Goal: Information Seeking & Learning: Learn about a topic

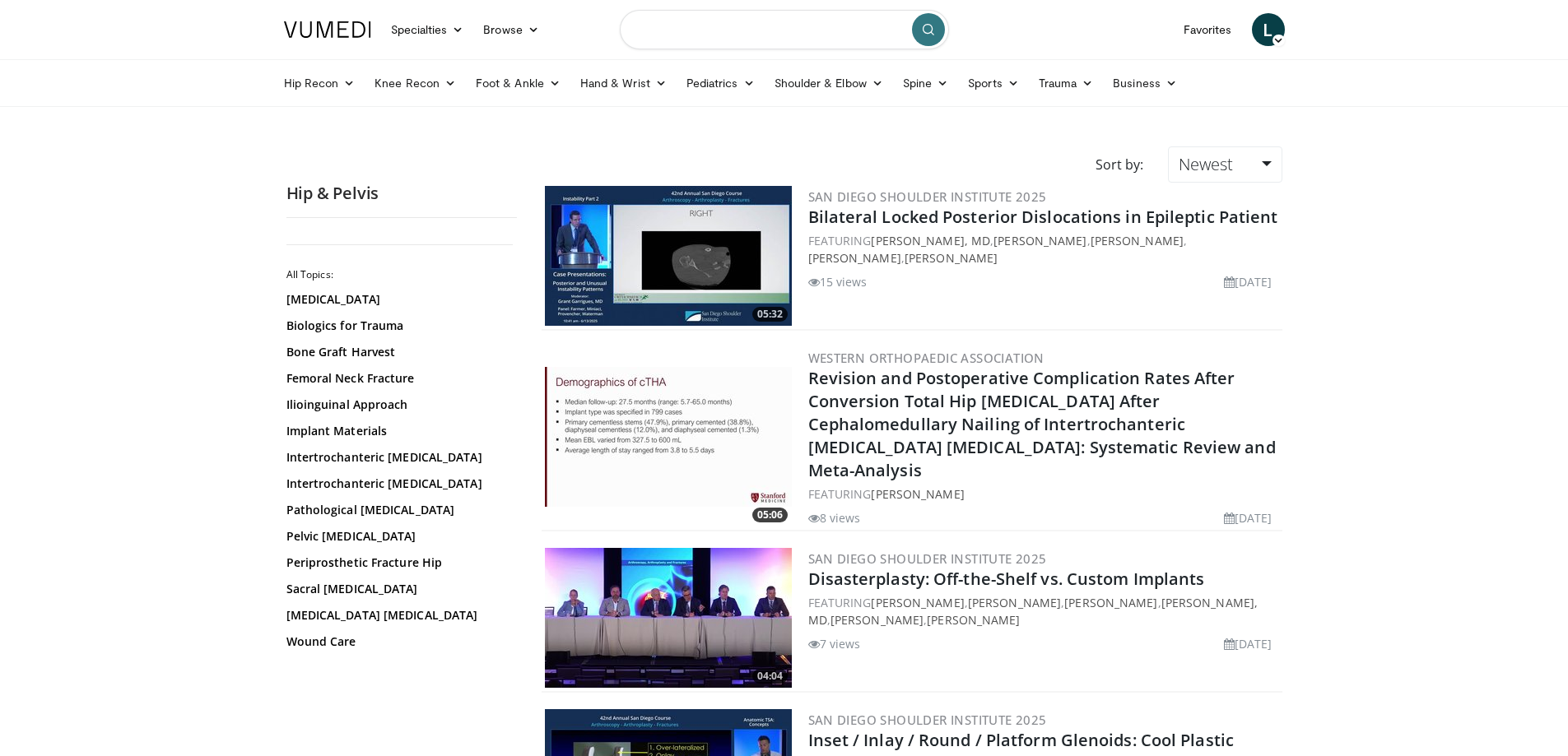
drag, startPoint x: 820, startPoint y: 26, endPoint x: 828, endPoint y: 29, distance: 8.5
click at [820, 26] on input "Search topics, interventions" at bounding box center [784, 29] width 329 height 40
type input "********"
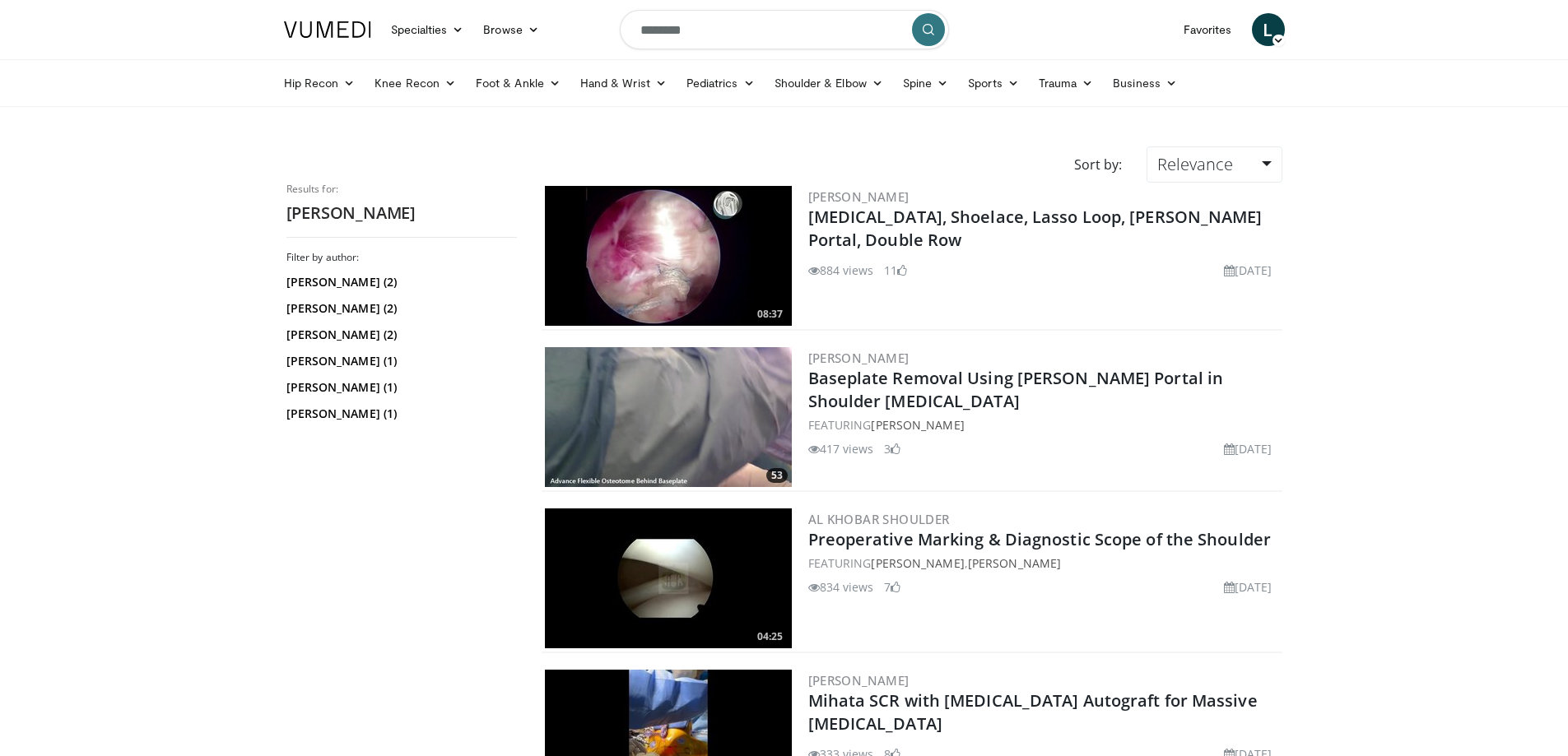
click at [61, 339] on body "Specialties Adult & Family Medicine Allergy, [MEDICAL_DATA], Immunology Anesthe…" at bounding box center [784, 495] width 1568 height 990
click at [684, 225] on img at bounding box center [669, 256] width 247 height 140
click at [157, 401] on body "Specialties Adult & Family Medicine Allergy, [MEDICAL_DATA], Immunology Anesthe…" at bounding box center [784, 495] width 1568 height 990
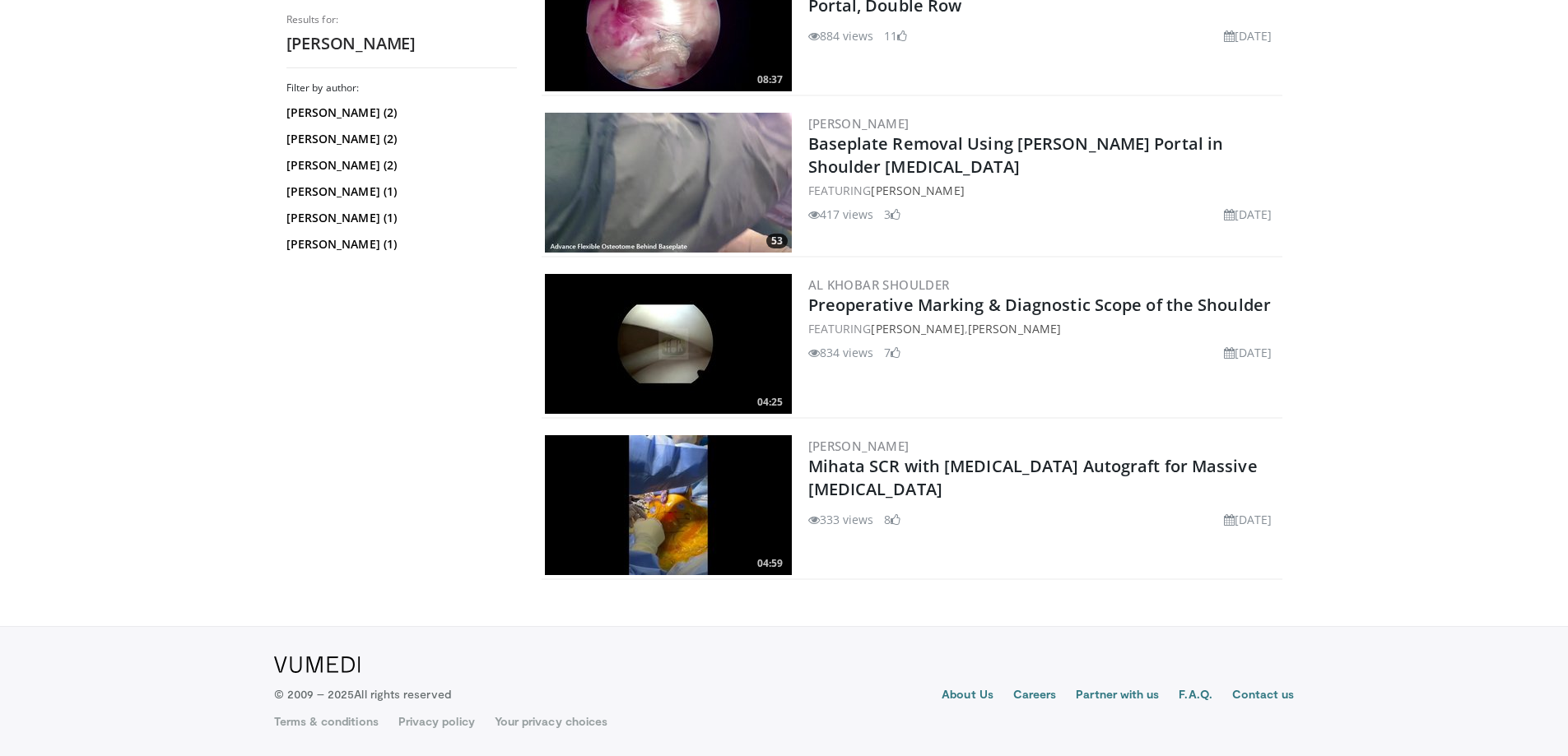
scroll to position [153, 0]
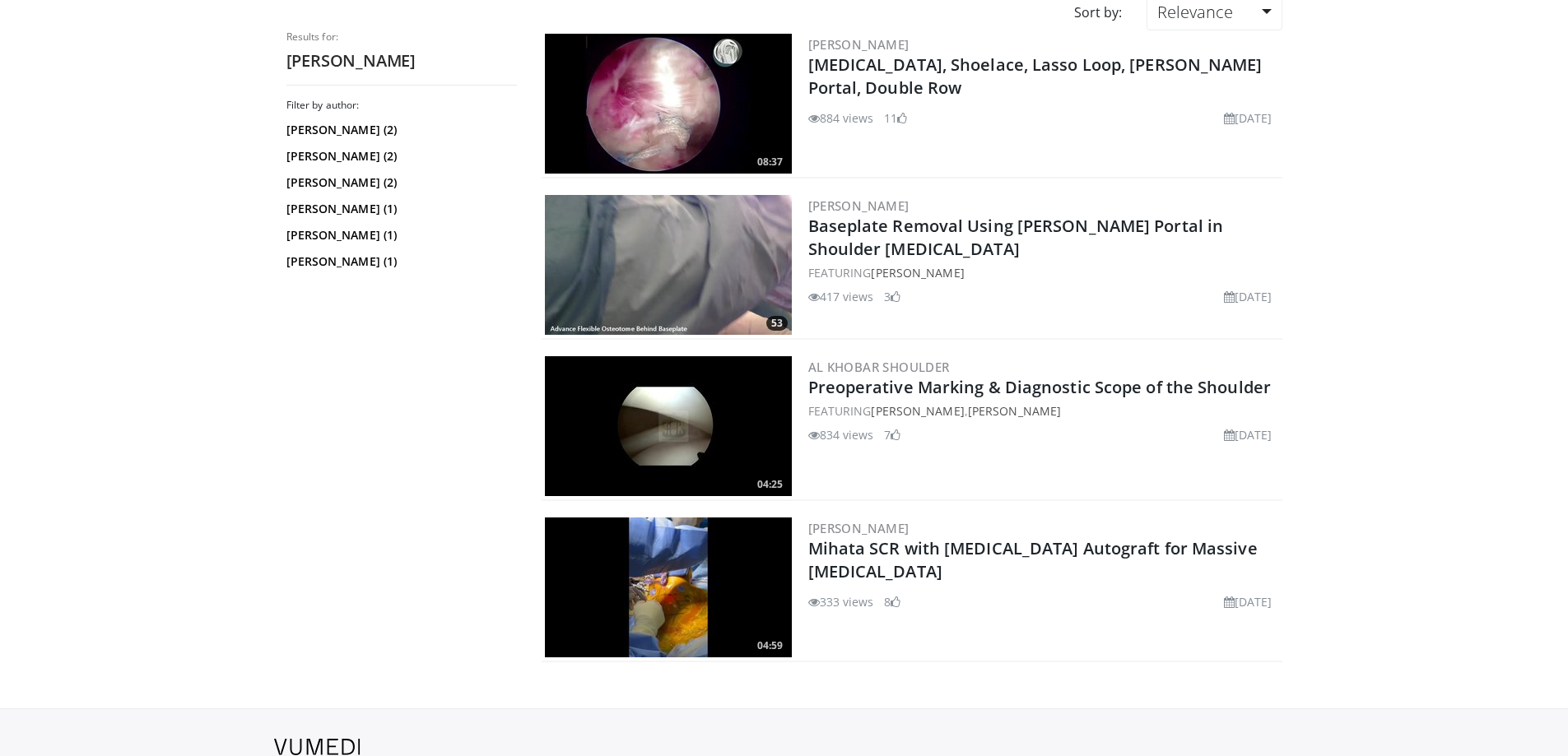
click at [765, 269] on img at bounding box center [669, 265] width 247 height 140
click at [619, 115] on img at bounding box center [669, 104] width 247 height 140
click at [629, 73] on img at bounding box center [669, 104] width 247 height 140
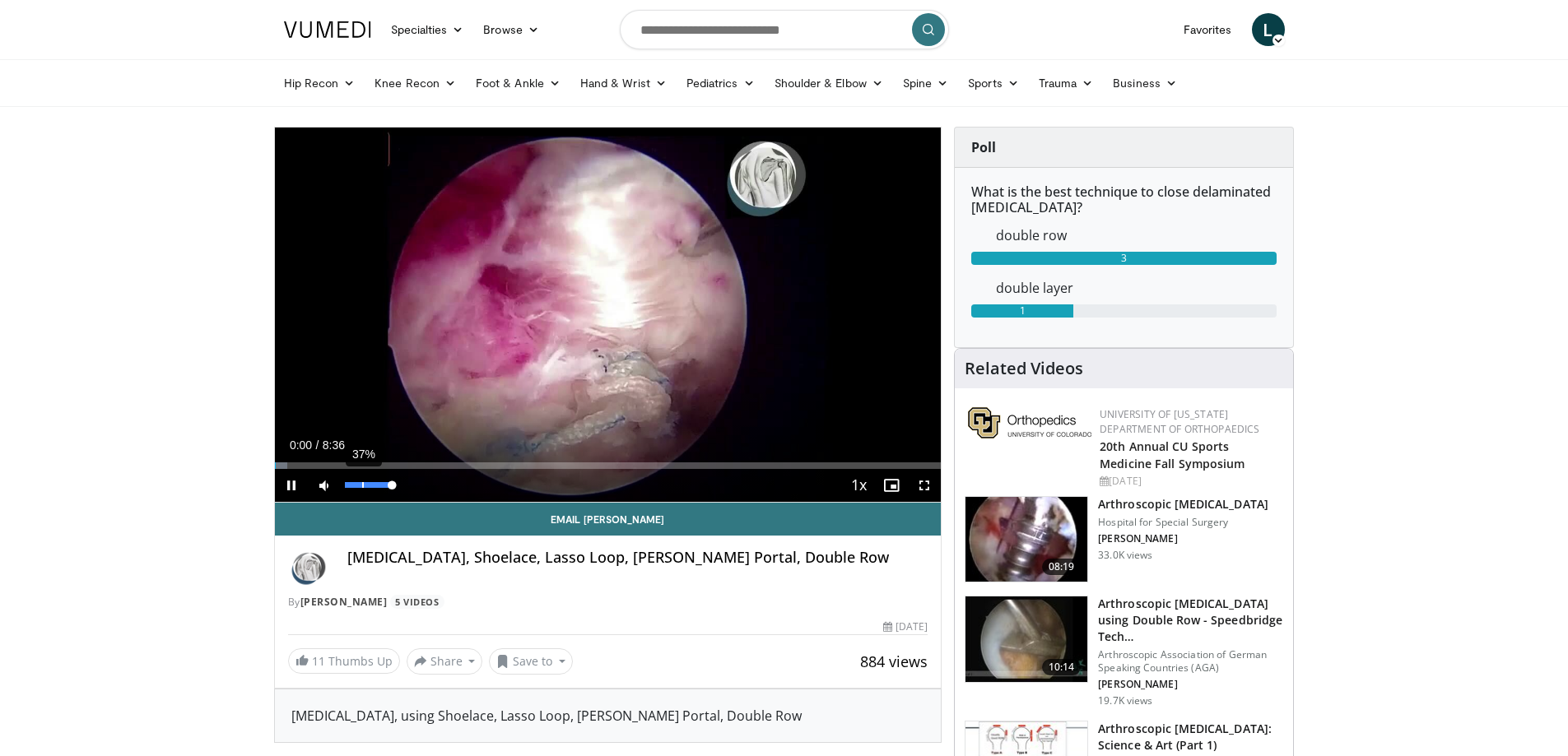
click at [362, 482] on div "37%" at bounding box center [368, 484] width 47 height 5
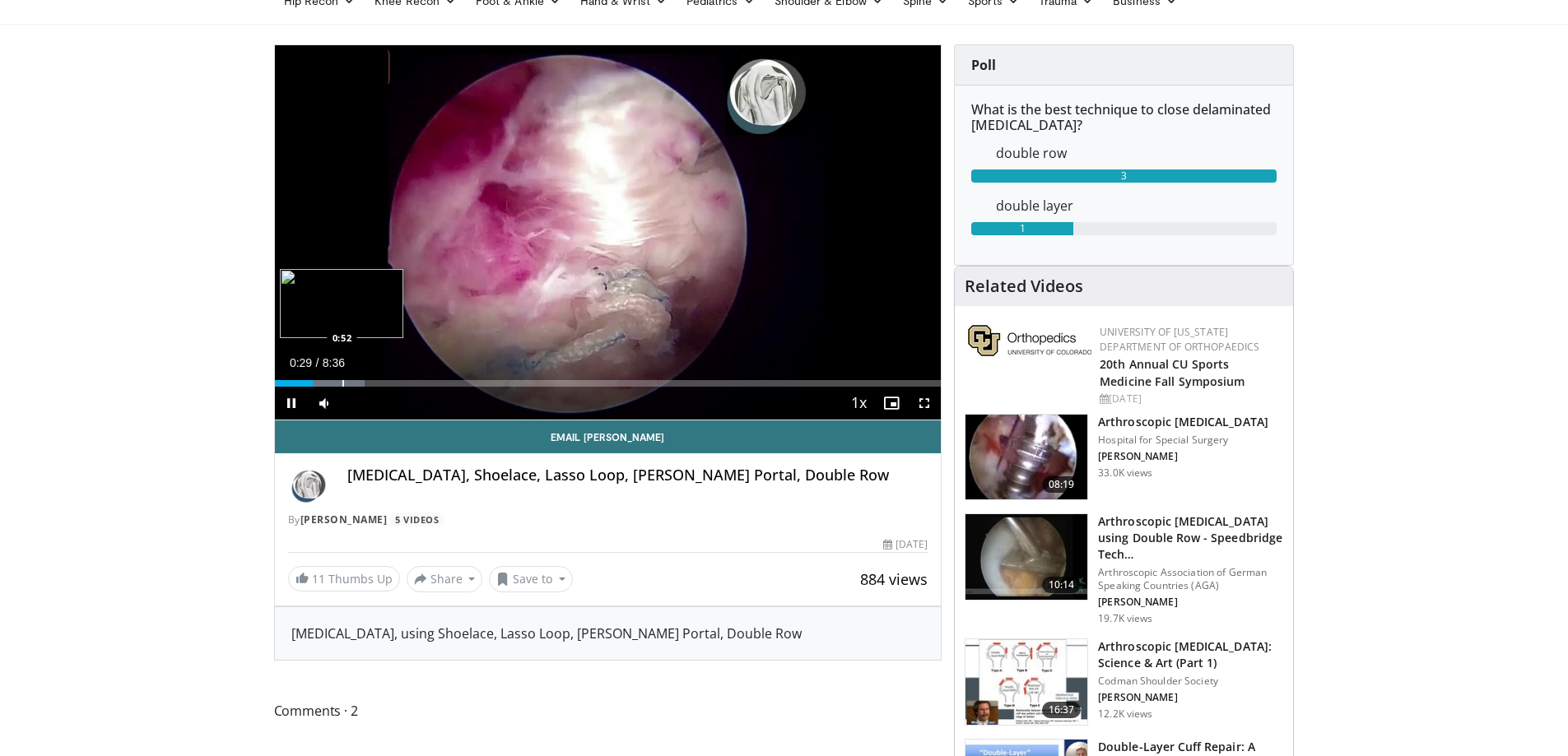
click at [342, 379] on div "Loaded : 13.55% 0:29 0:52" at bounding box center [608, 379] width 667 height 16
click at [365, 380] on div "Loaded : 13.55% 1:10 1:10" at bounding box center [608, 382] width 667 height 6
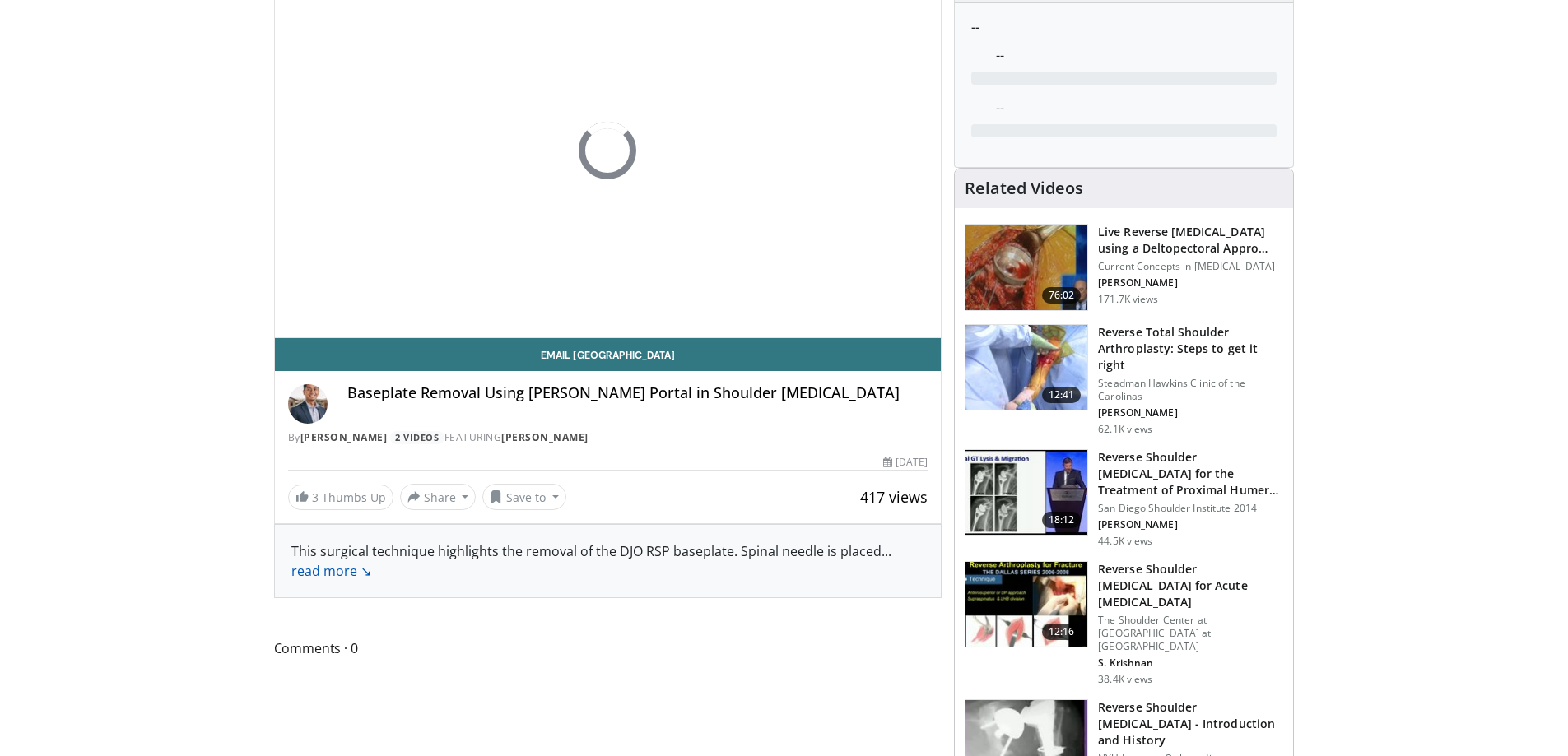
click at [334, 576] on link "read more ↘" at bounding box center [331, 571] width 80 height 18
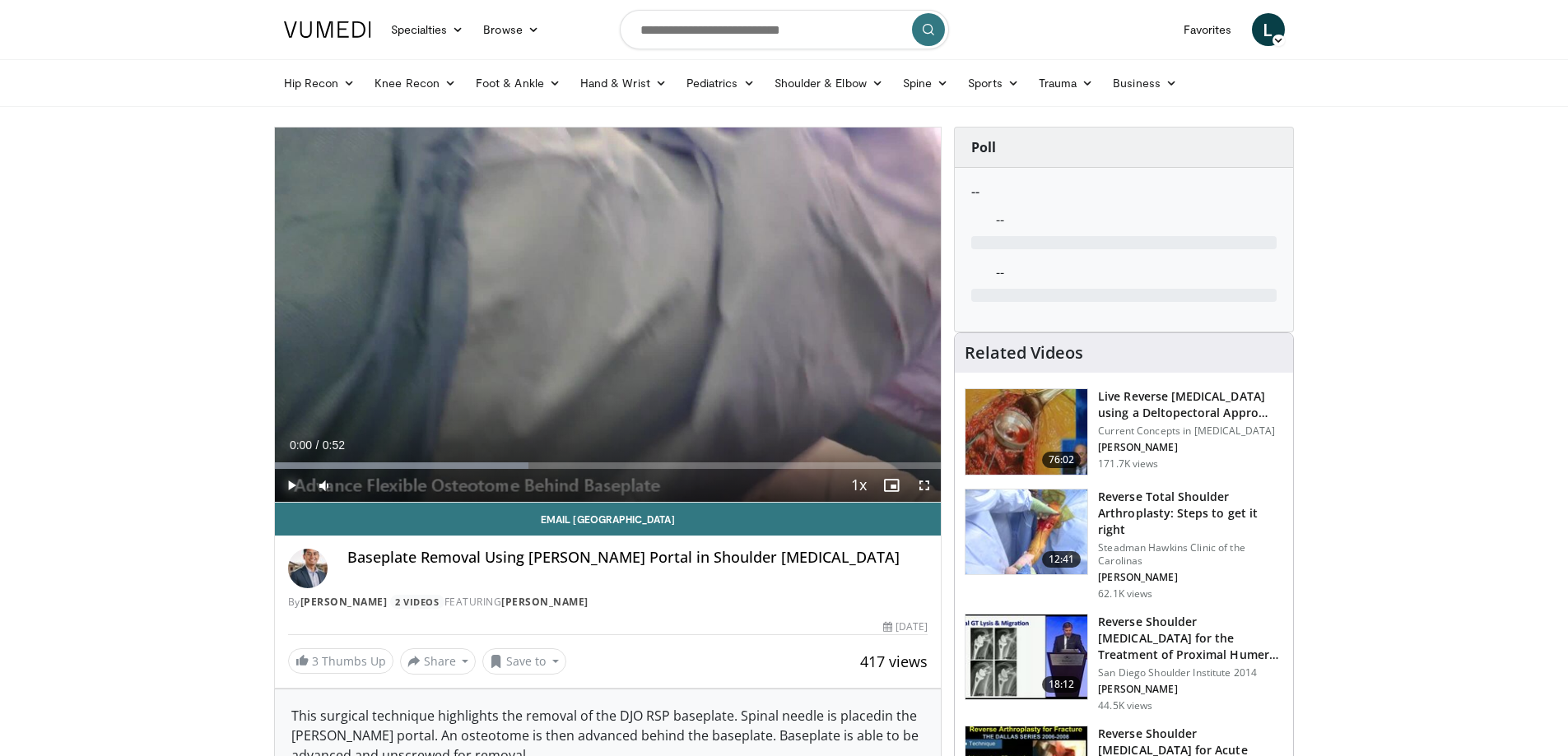
click at [294, 492] on span "Video Player" at bounding box center [291, 485] width 33 height 33
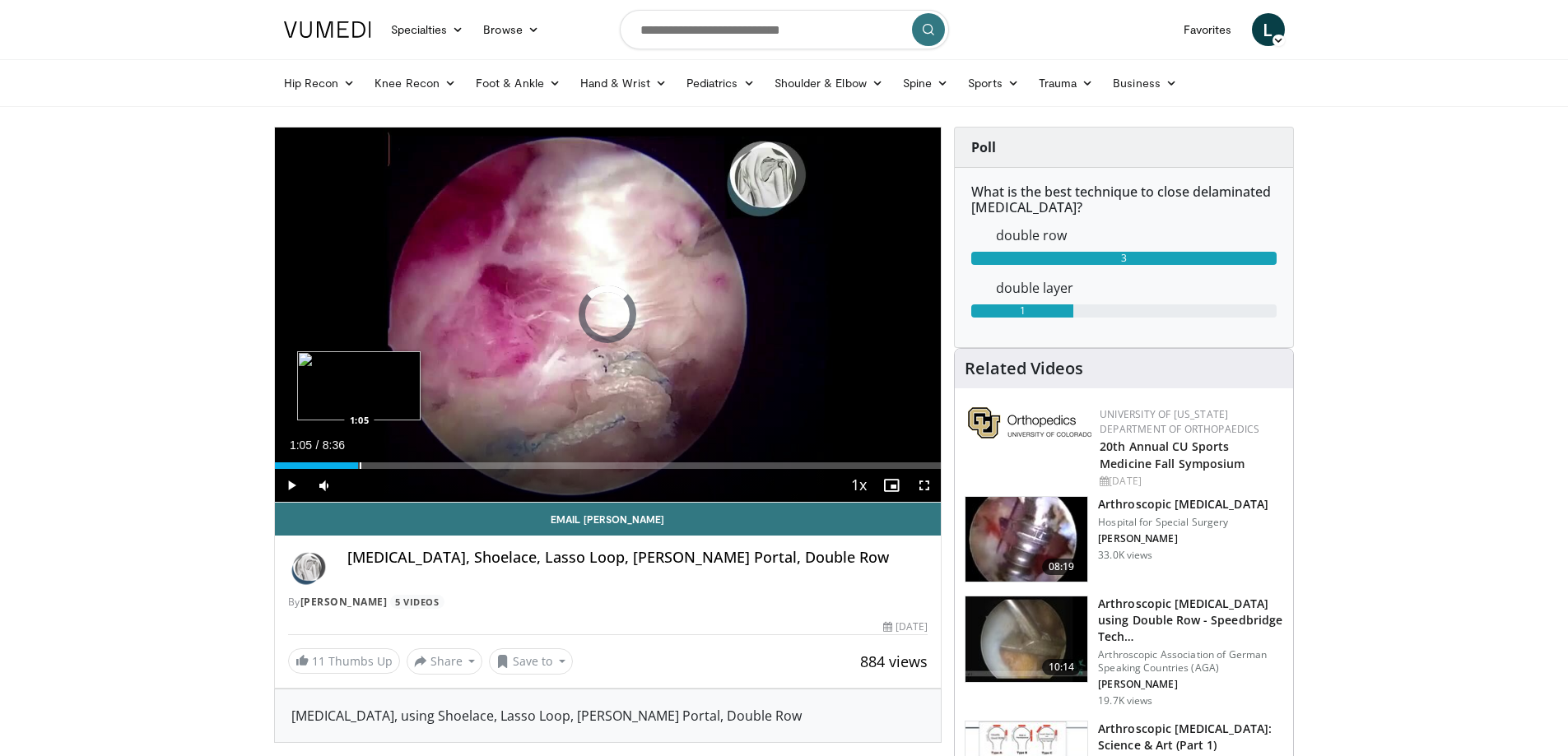
click at [360, 462] on div "Progress Bar" at bounding box center [360, 465] width 2 height 6
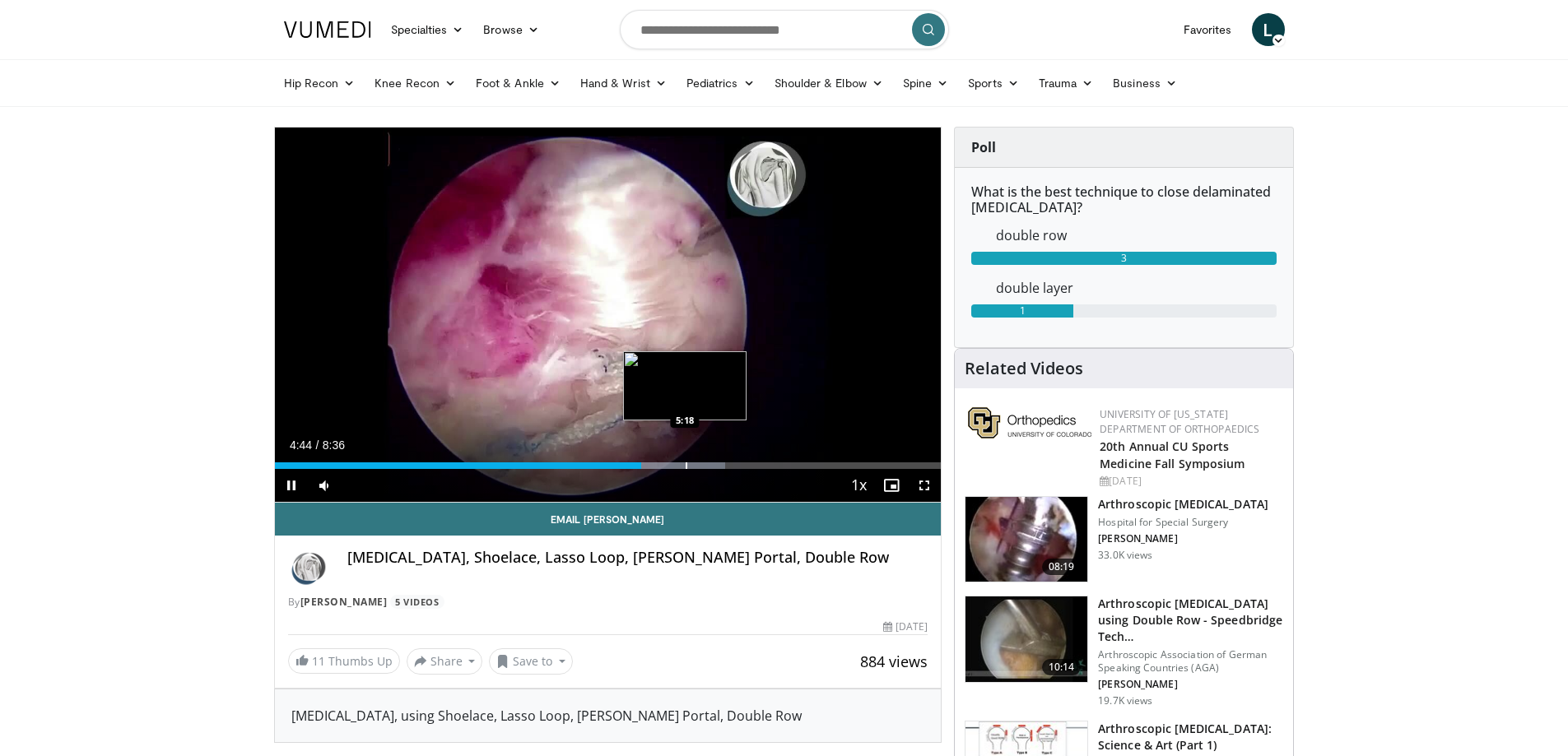
click at [685, 469] on div "Progress Bar" at bounding box center [686, 465] width 2 height 6
click at [714, 464] on div "Progress Bar" at bounding box center [715, 465] width 2 height 6
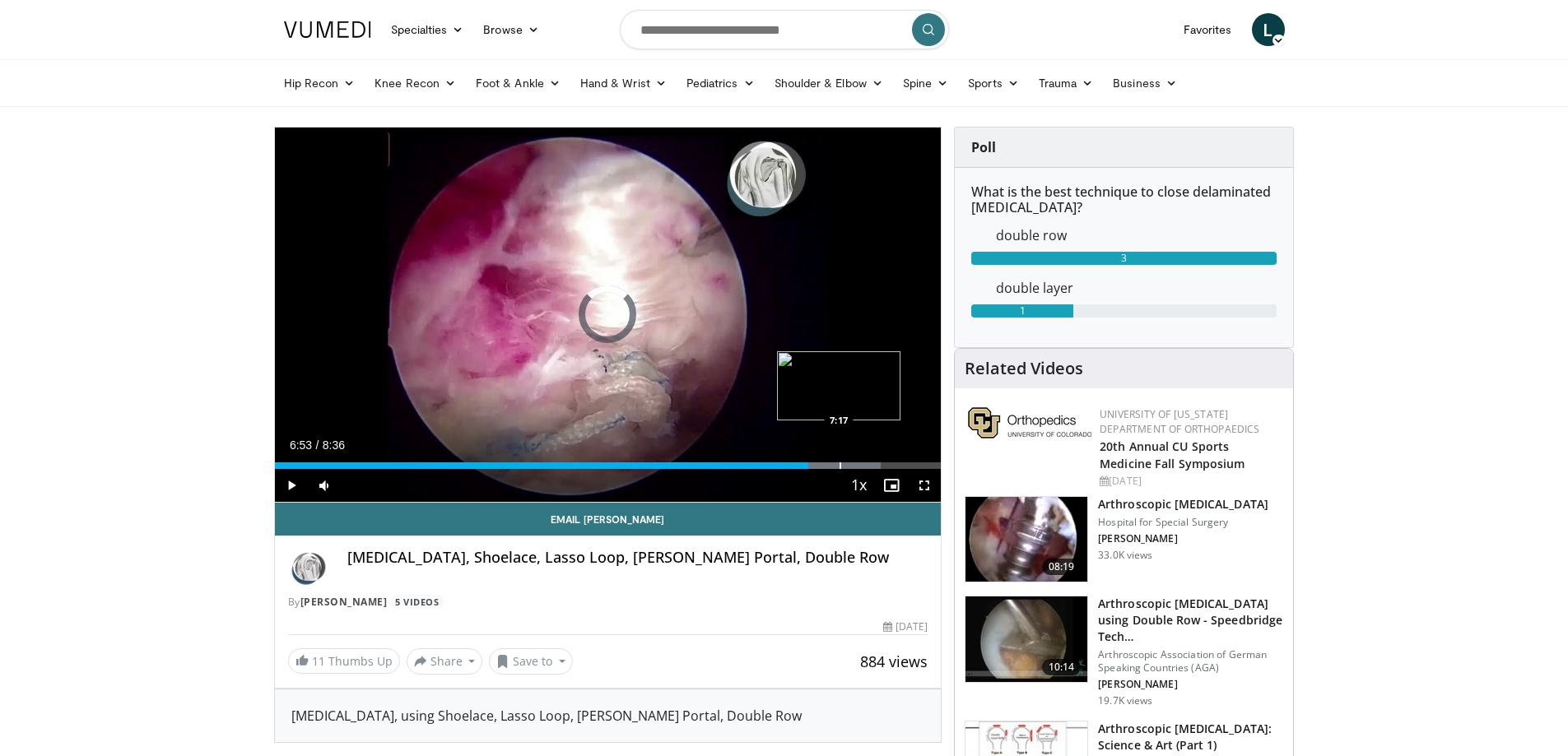
click at [840, 468] on div "Progress Bar" at bounding box center [841, 465] width 2 height 6
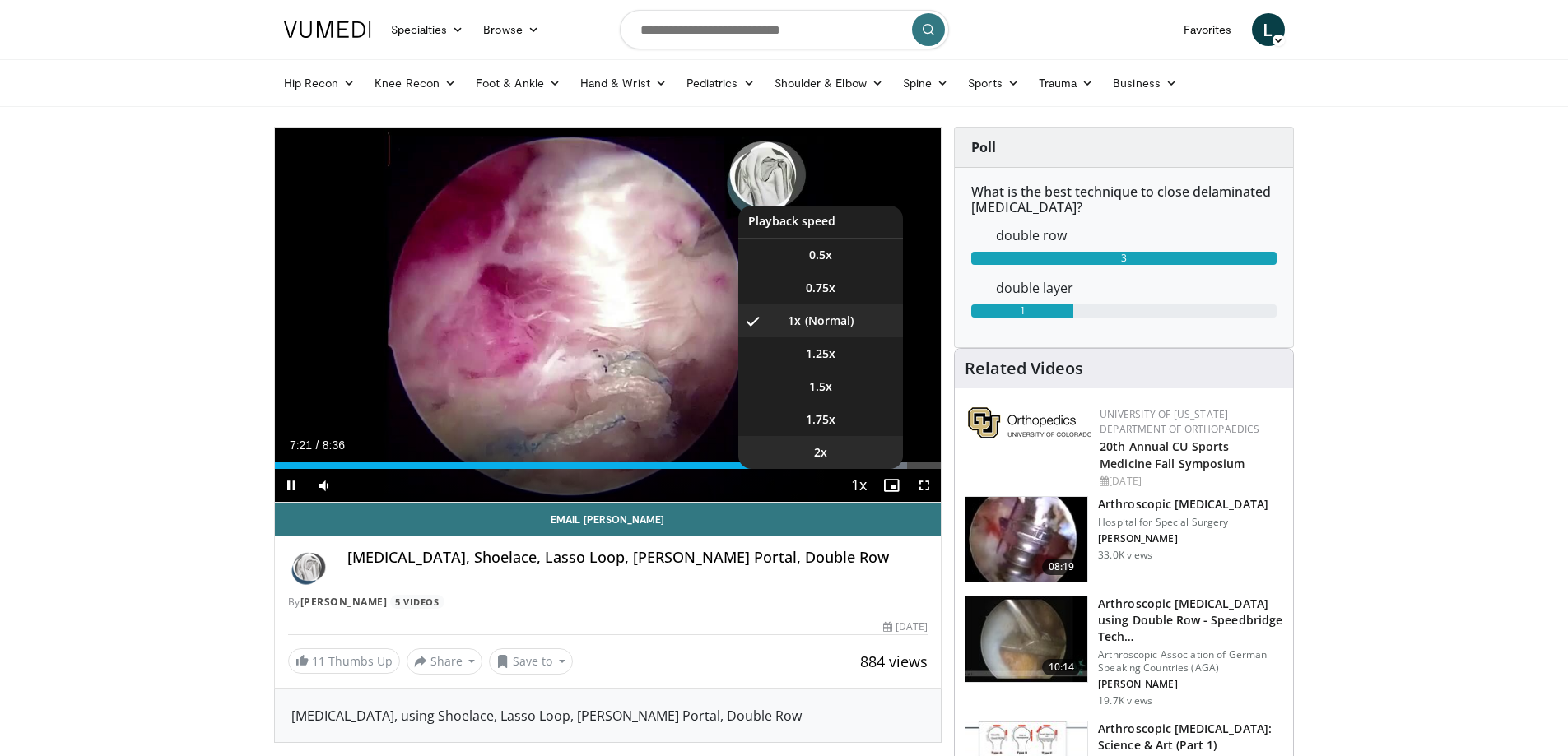
click at [853, 467] on li "2x" at bounding box center [820, 452] width 164 height 33
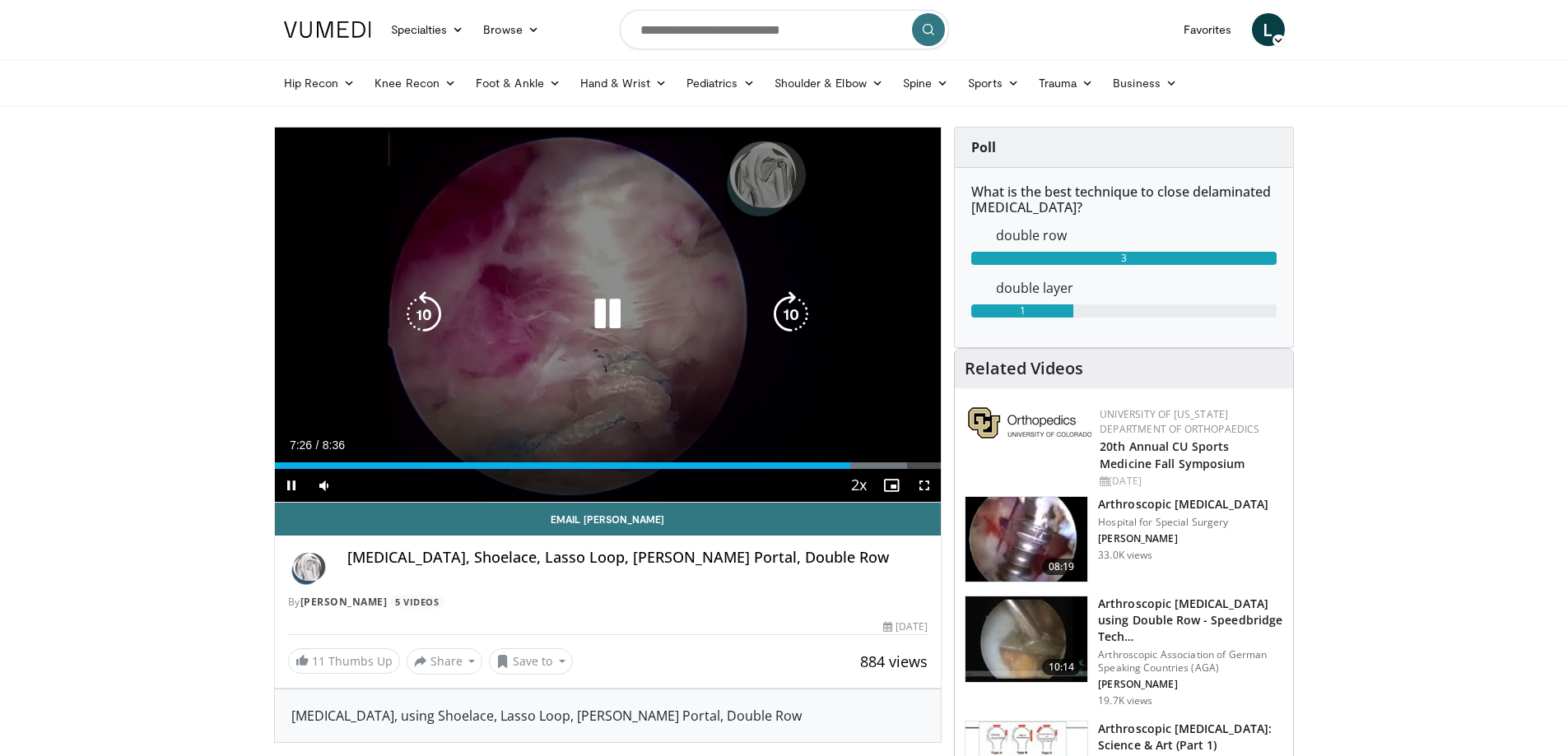
click at [824, 318] on div "10 seconds Tap to unmute" at bounding box center [608, 315] width 667 height 374
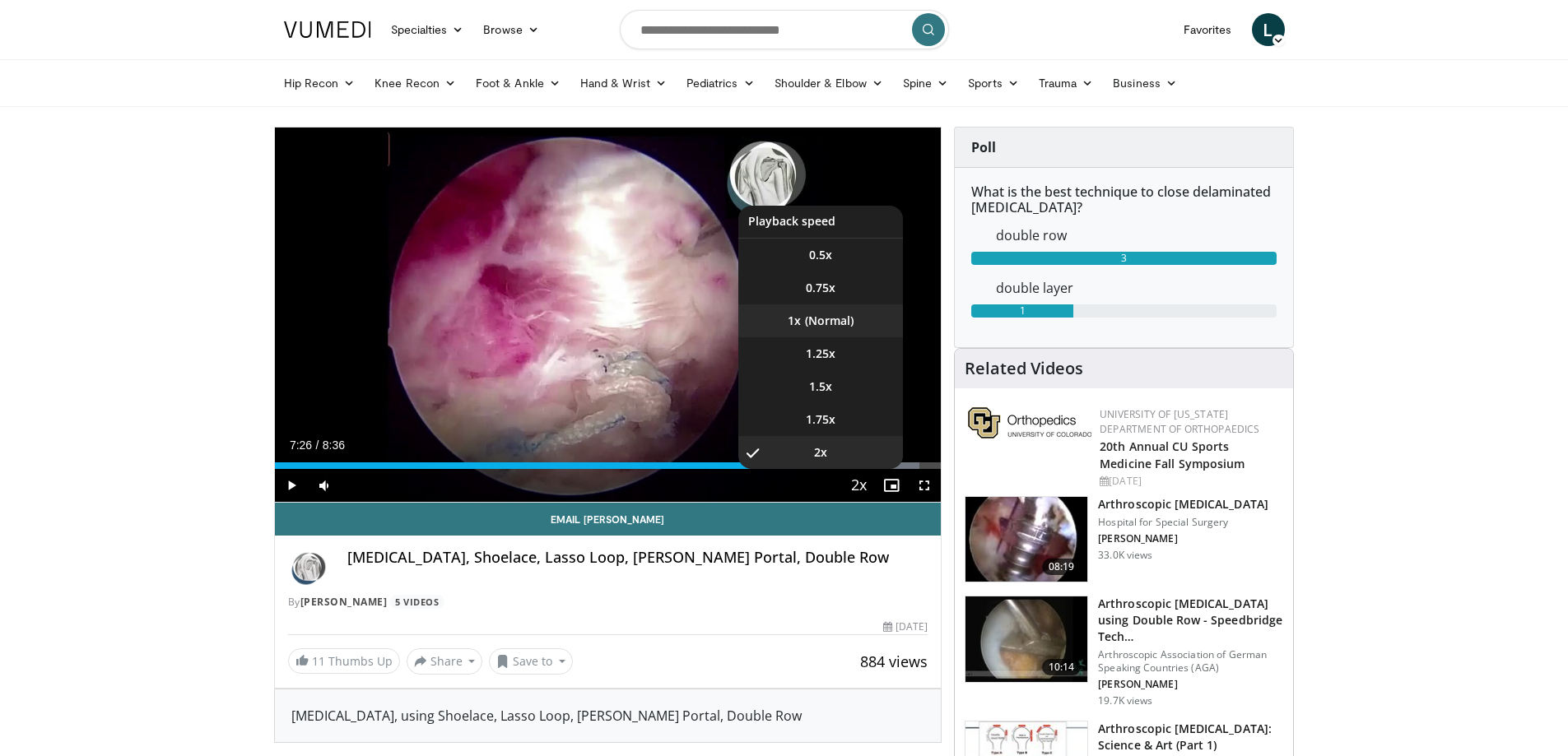
click at [812, 311] on li "1x" at bounding box center [820, 320] width 164 height 33
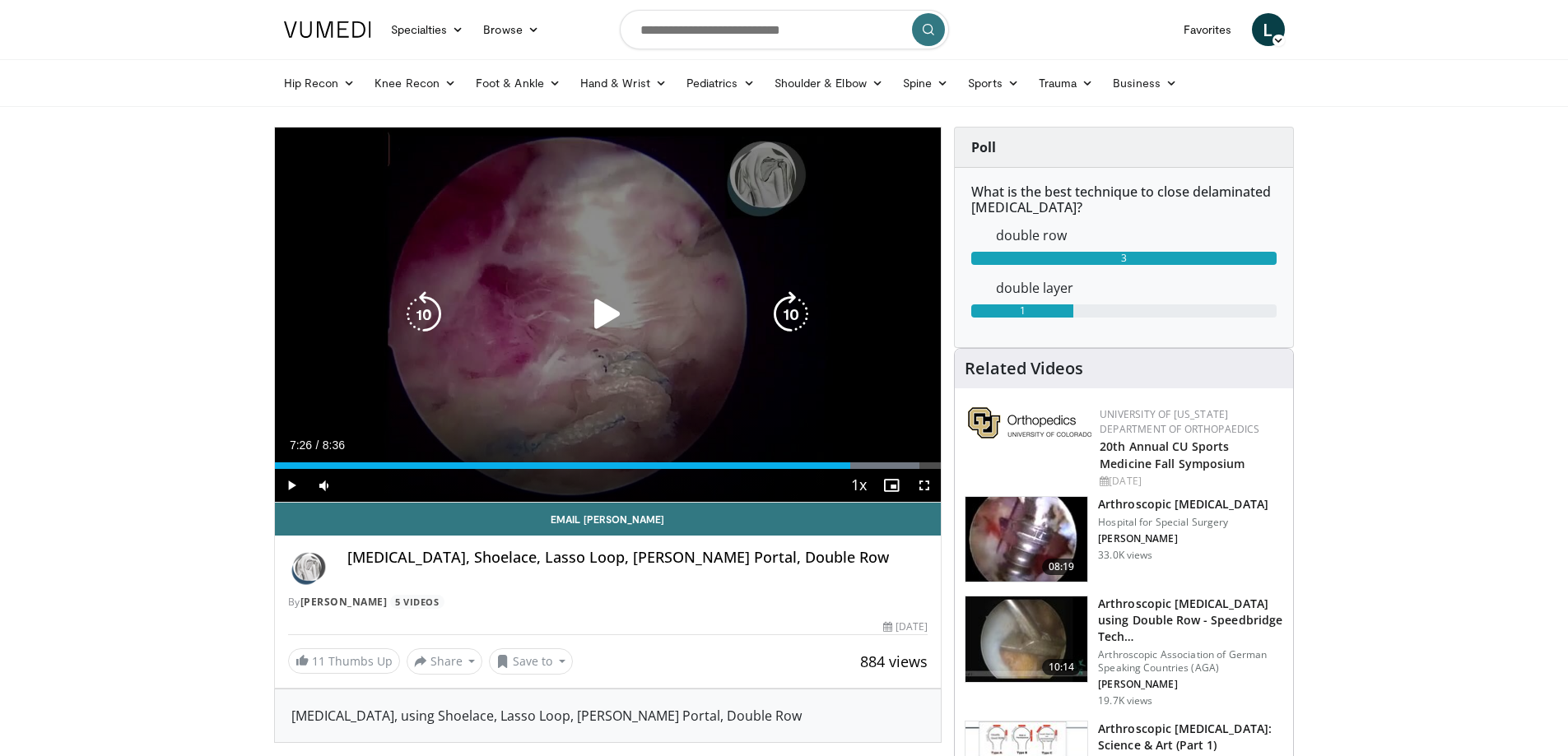
click at [595, 310] on icon "Video Player" at bounding box center [607, 314] width 46 height 46
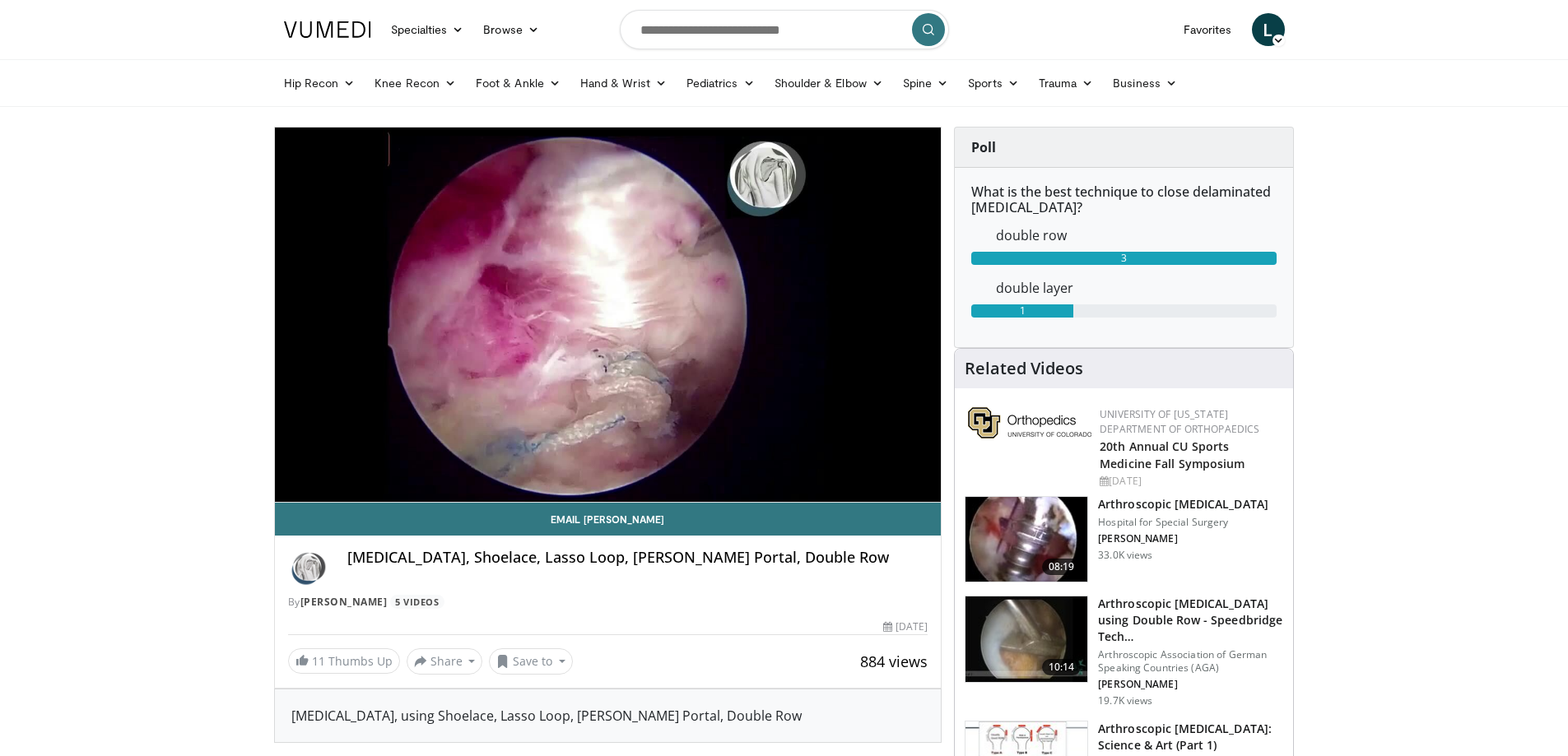
click at [883, 461] on div "10 seconds Tap to unmute" at bounding box center [608, 315] width 667 height 374
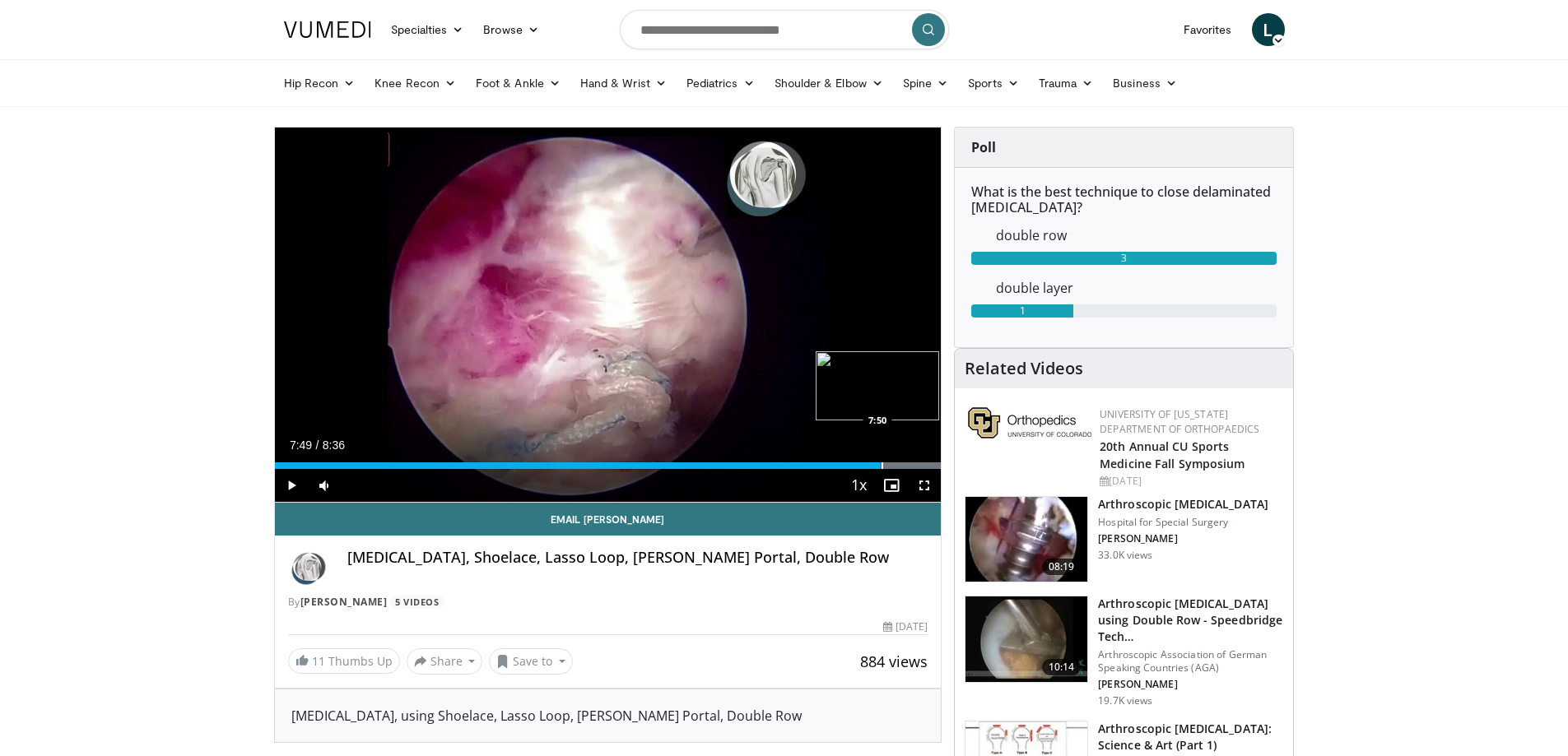
click at [882, 466] on div "Progress Bar" at bounding box center [883, 465] width 2 height 6
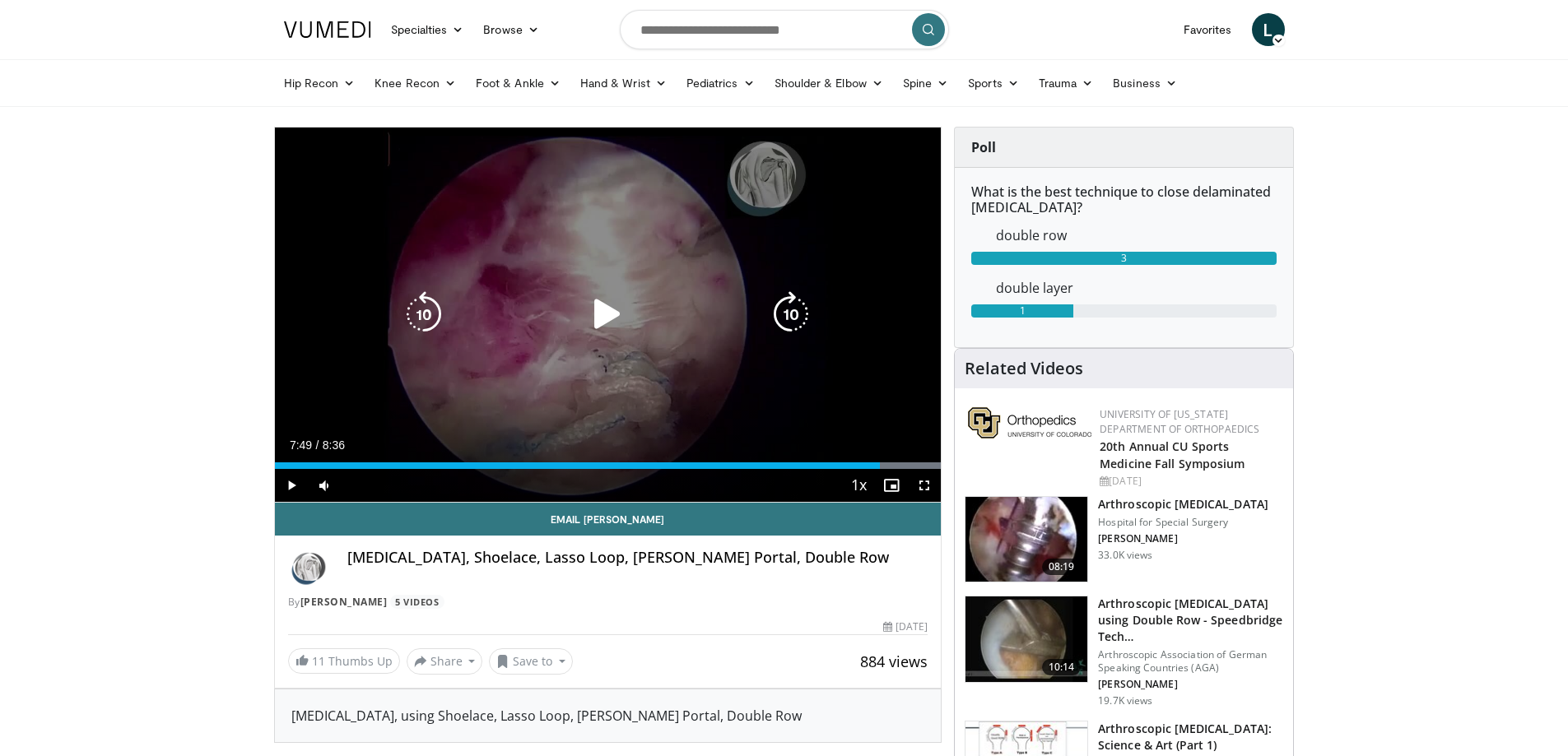
click at [637, 356] on div "10 seconds Tap to unmute" at bounding box center [608, 315] width 667 height 374
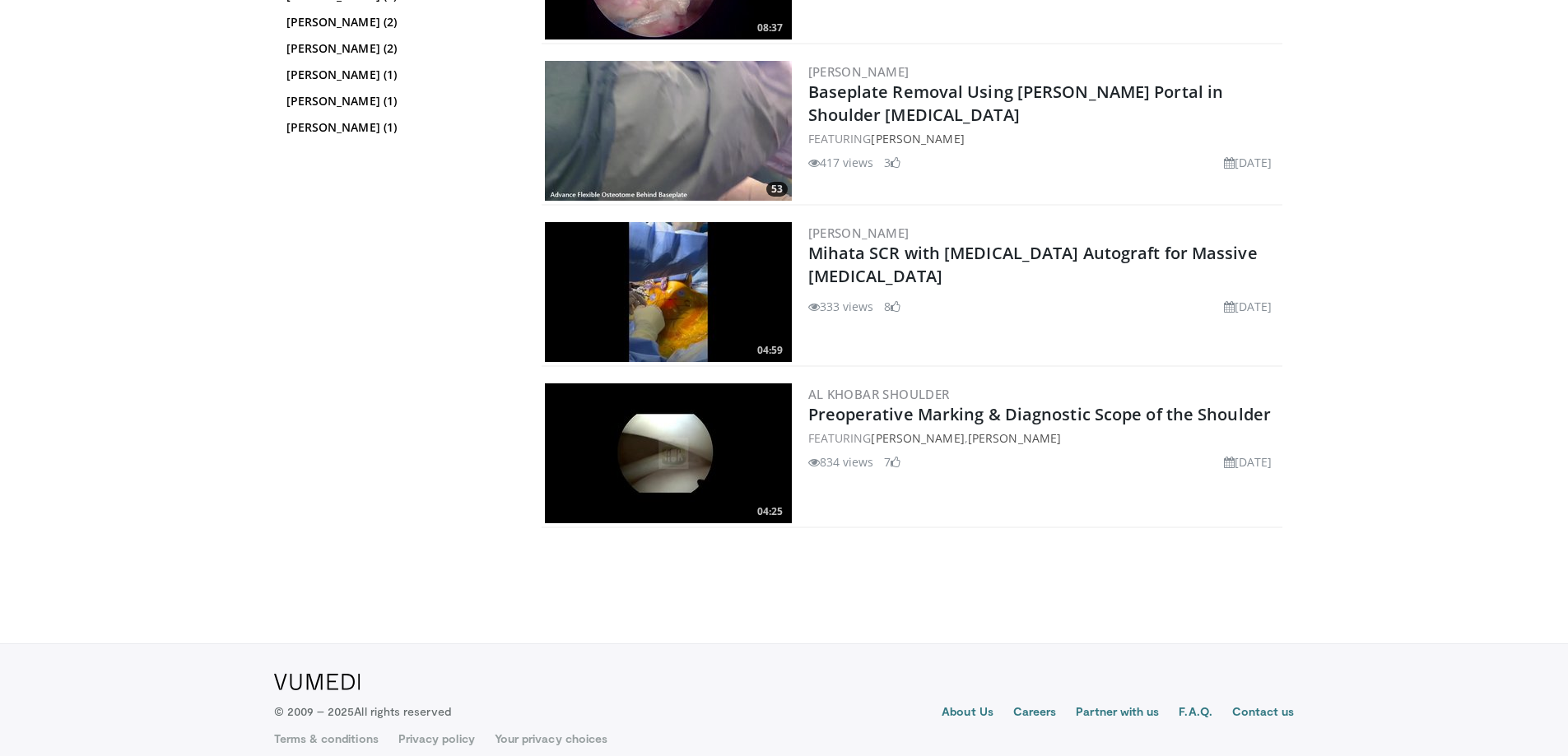
scroll to position [303, 0]
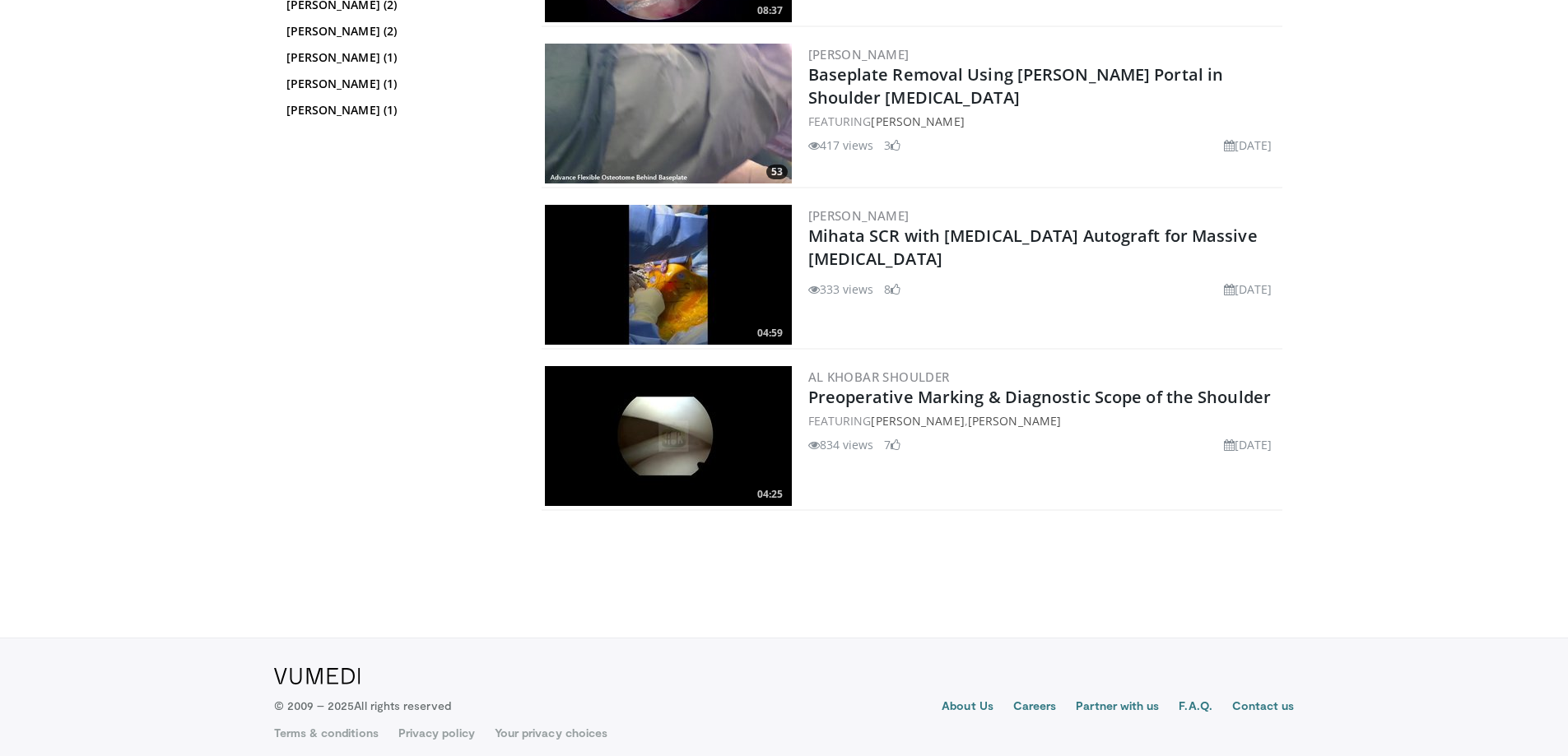
click at [709, 450] on img at bounding box center [669, 437] width 247 height 140
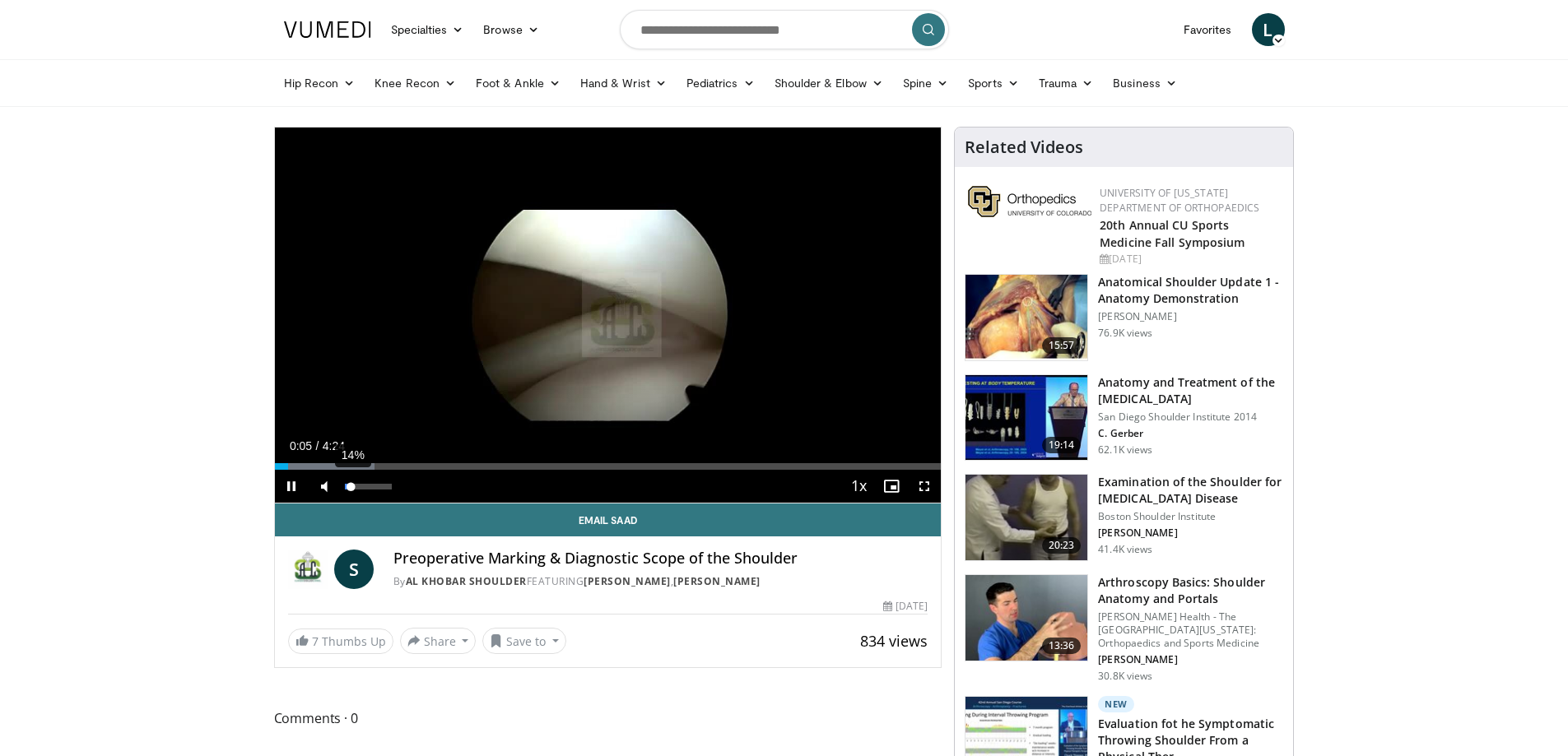
drag, startPoint x: 364, startPoint y: 484, endPoint x: 352, endPoint y: 487, distance: 12.4
click at [352, 487] on div "Volume Level" at bounding box center [348, 486] width 6 height 5
click at [335, 469] on div "Loaded : 18.72% 0:06 0:22" at bounding box center [608, 466] width 667 height 6
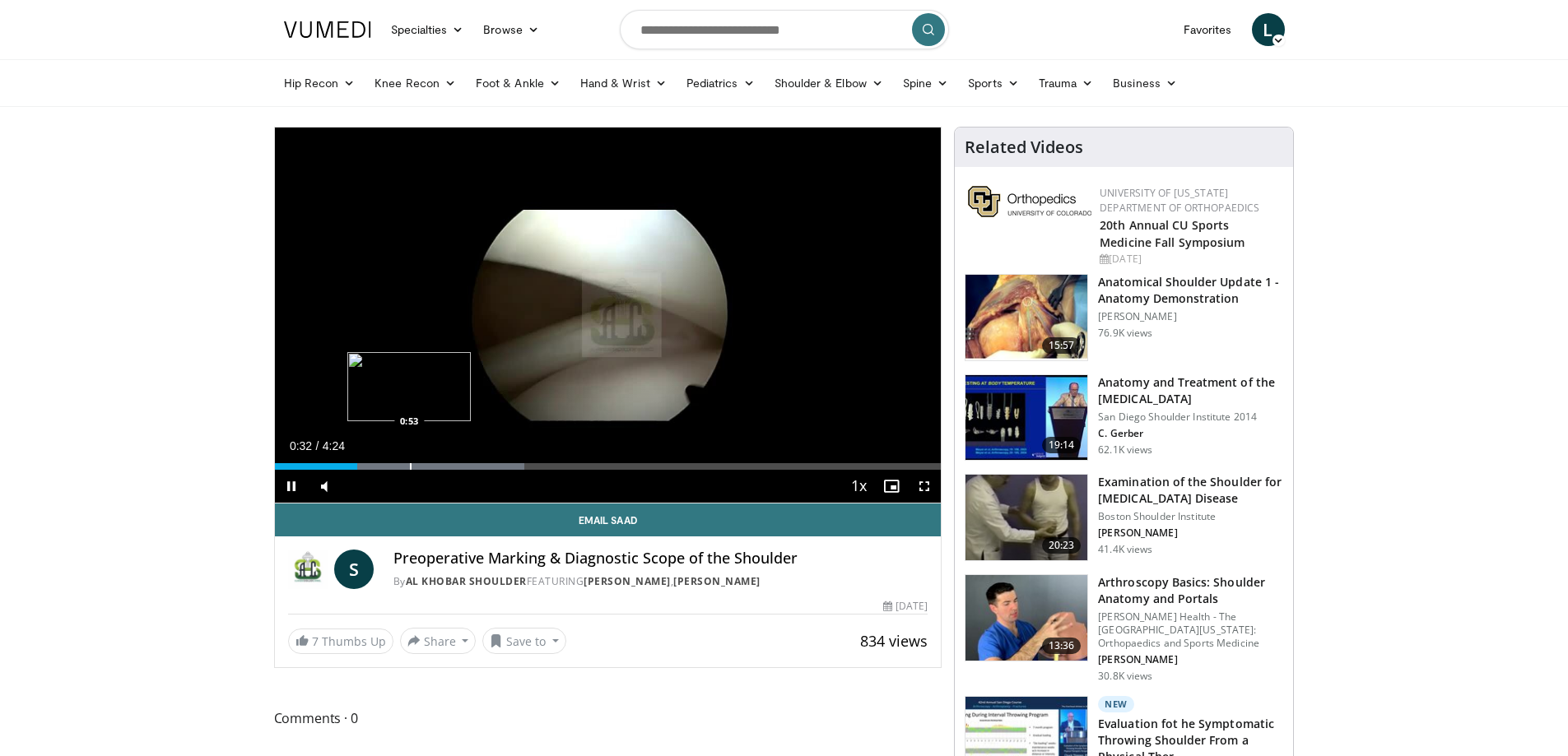
click at [410, 469] on div "Progress Bar" at bounding box center [411, 466] width 2 height 6
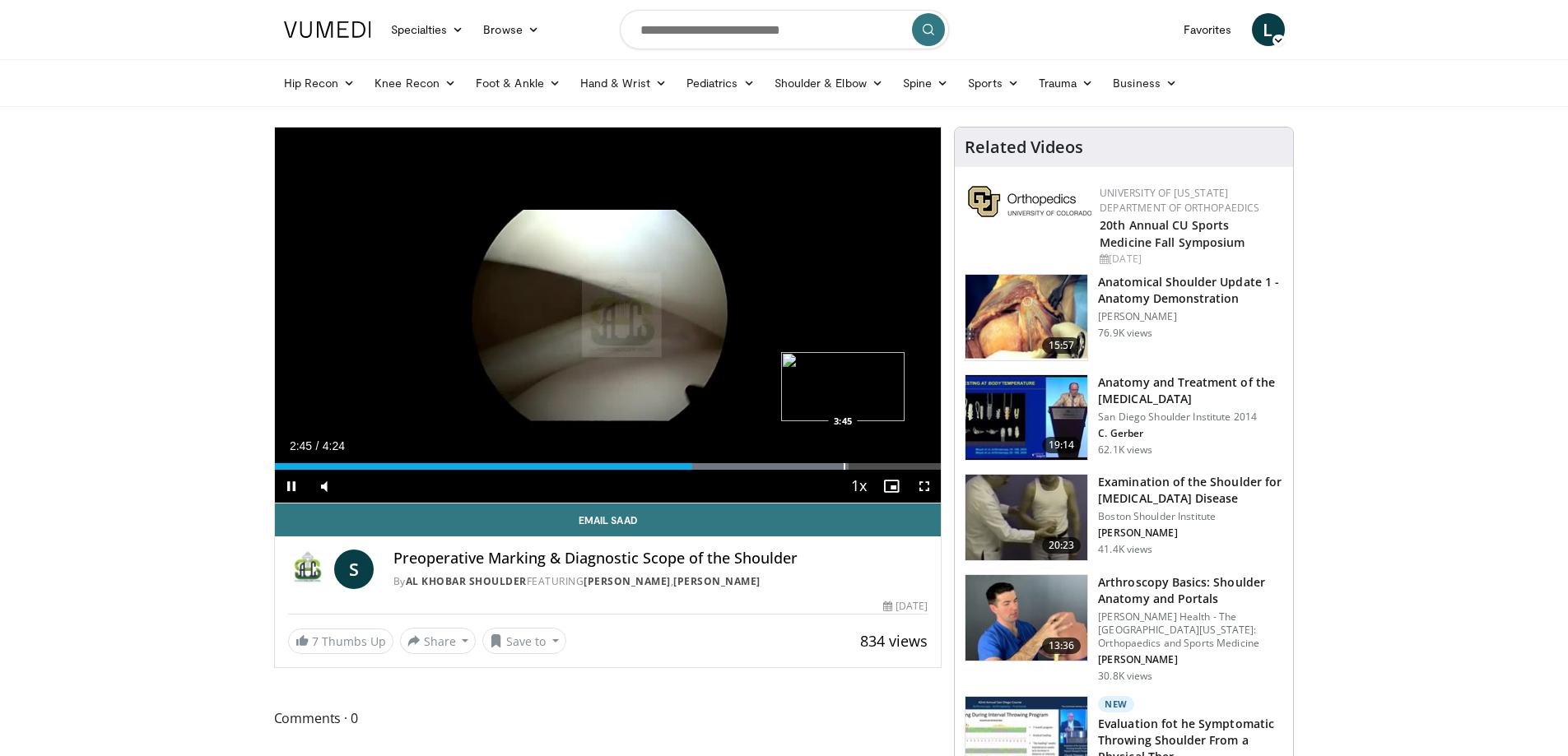
click at [843, 462] on div "Loaded : 86.19% 2:45 3:45" at bounding box center [608, 462] width 667 height 16
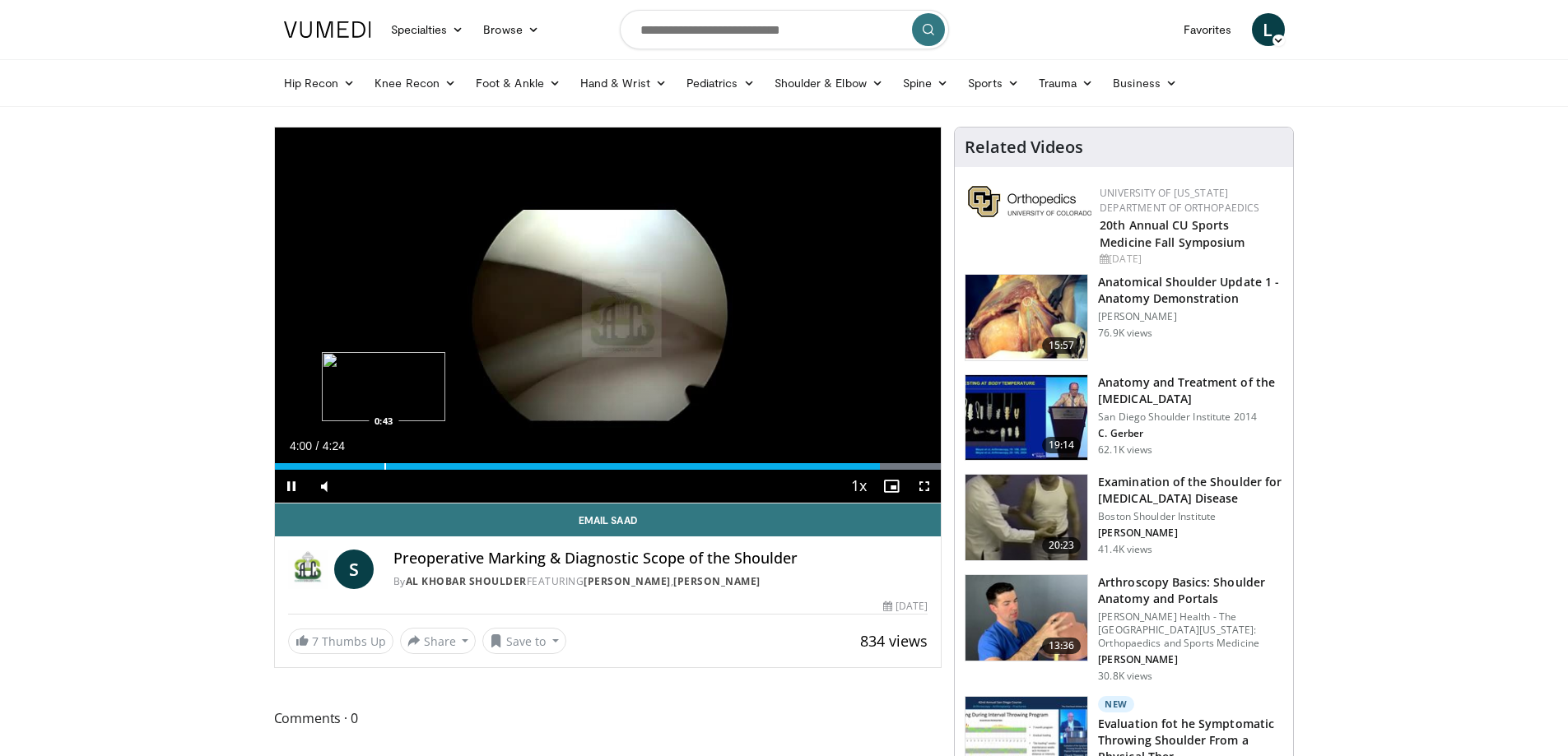
click at [384, 463] on div "Progress Bar" at bounding box center [385, 466] width 2 height 6
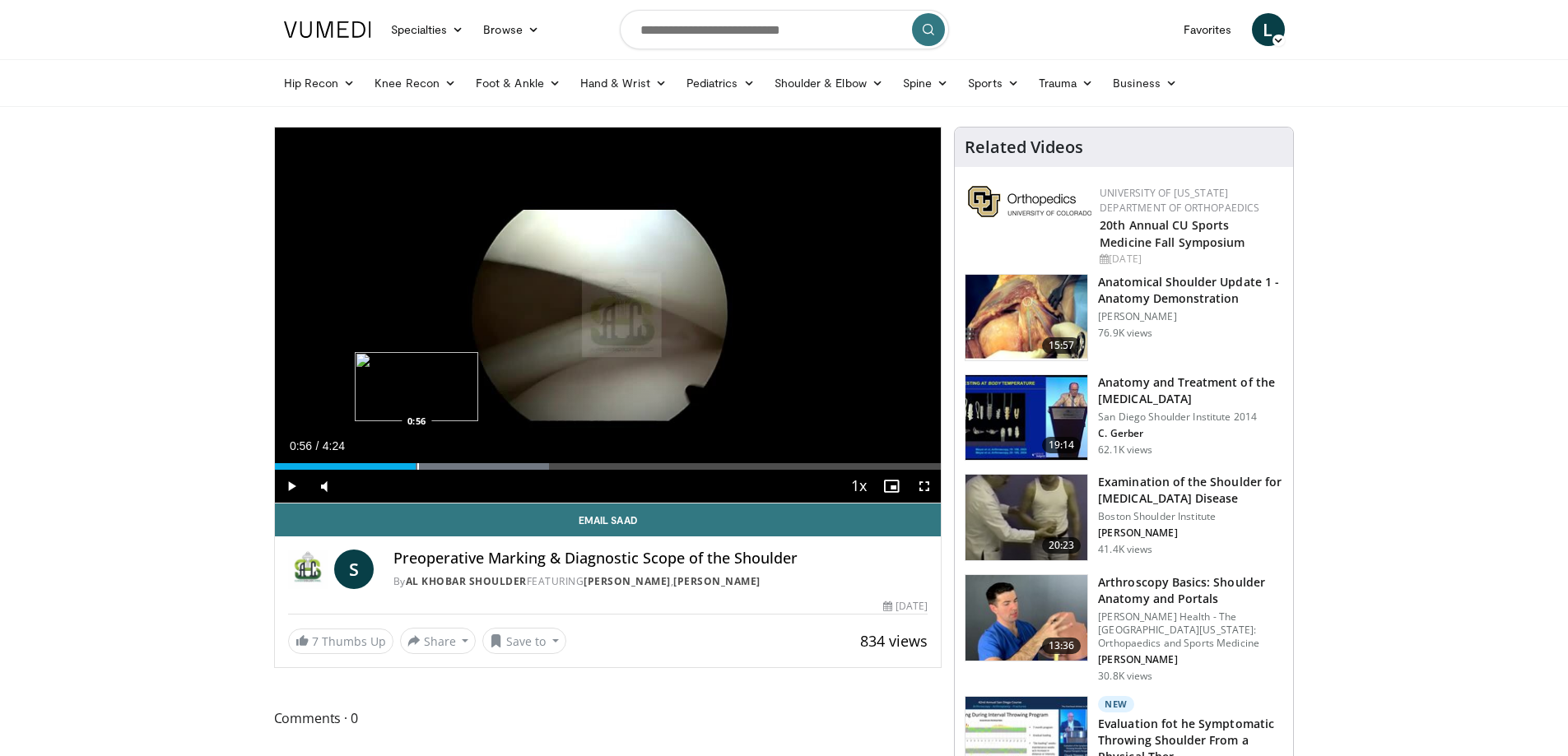
click at [417, 464] on div "Progress Bar" at bounding box center [418, 466] width 2 height 6
click at [464, 467] on div "Progress Bar" at bounding box center [465, 466] width 2 height 6
click at [447, 469] on div "1:16" at bounding box center [361, 466] width 172 height 6
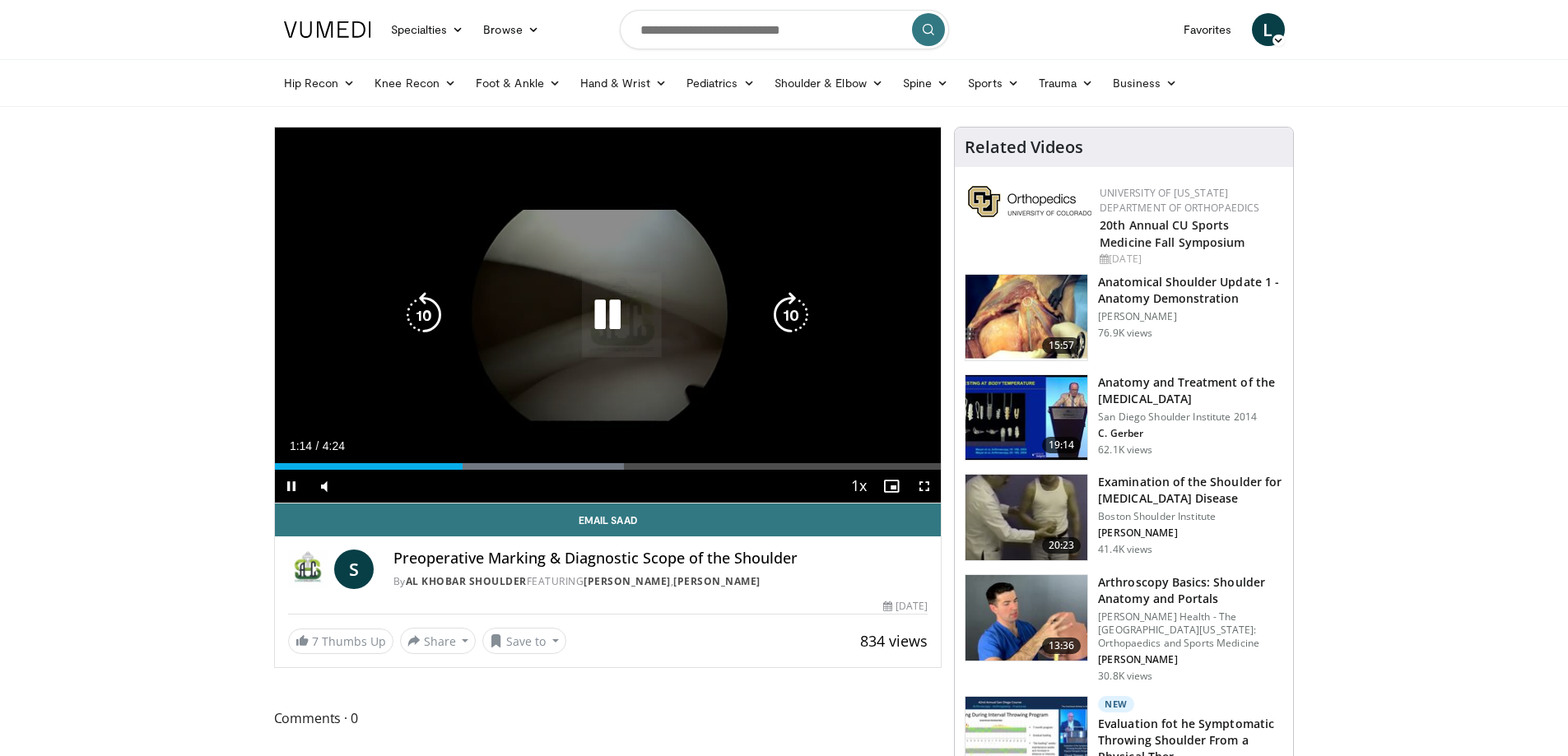
click at [600, 329] on icon "Video Player" at bounding box center [607, 315] width 46 height 46
